Goal: Information Seeking & Learning: Check status

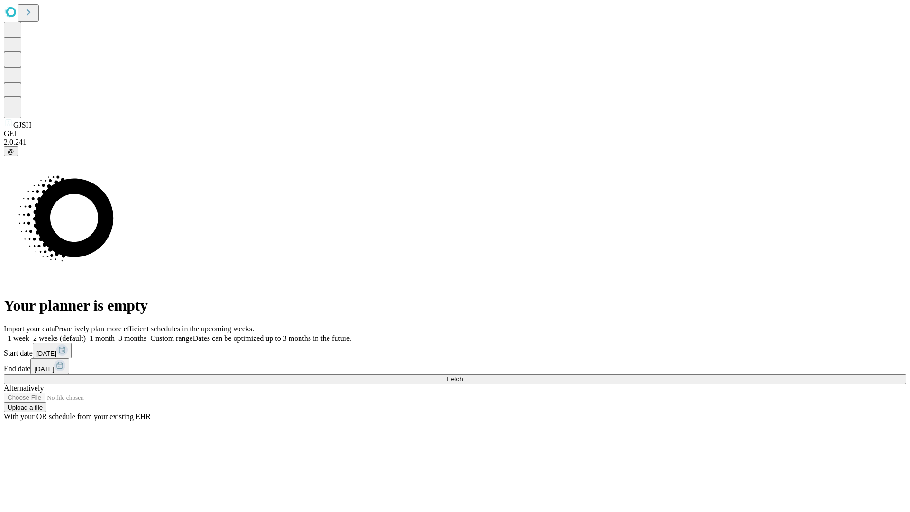
click at [463, 376] on span "Fetch" at bounding box center [455, 379] width 16 height 7
